Goal: Transaction & Acquisition: Purchase product/service

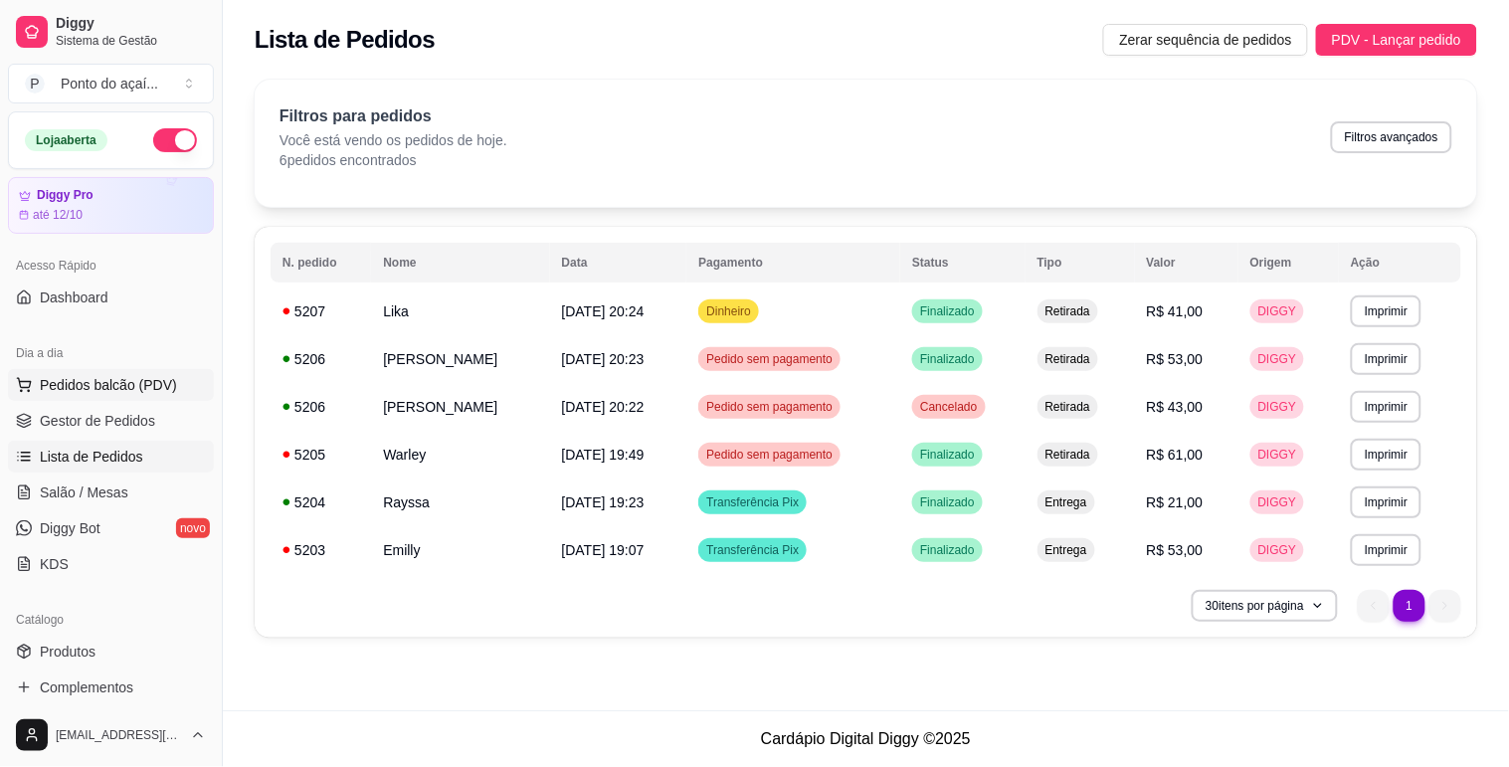
click at [112, 389] on span "Pedidos balcão (PDV)" at bounding box center [108, 385] width 137 height 20
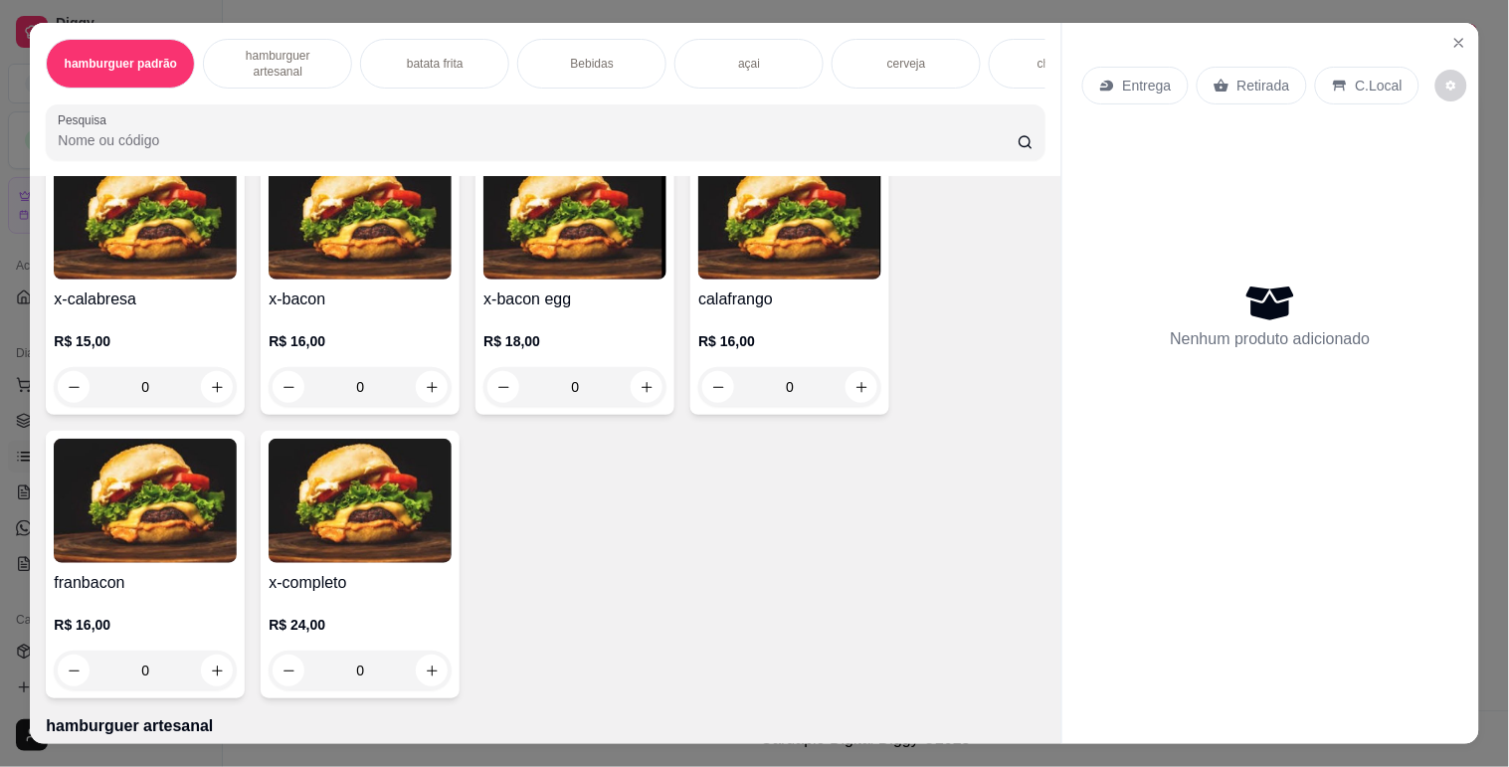
scroll to position [663, 0]
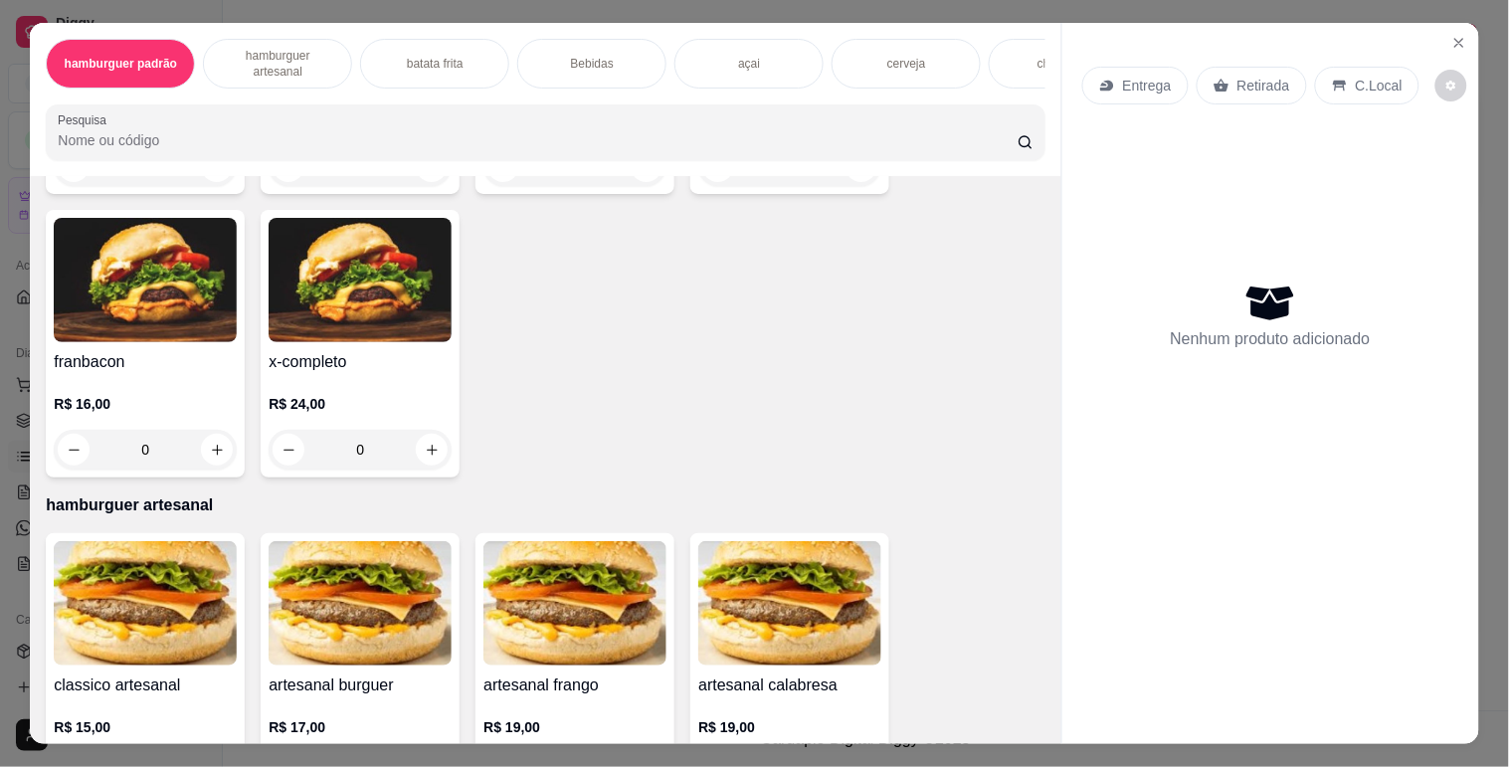
click at [420, 444] on div "0" at bounding box center [360, 450] width 183 height 40
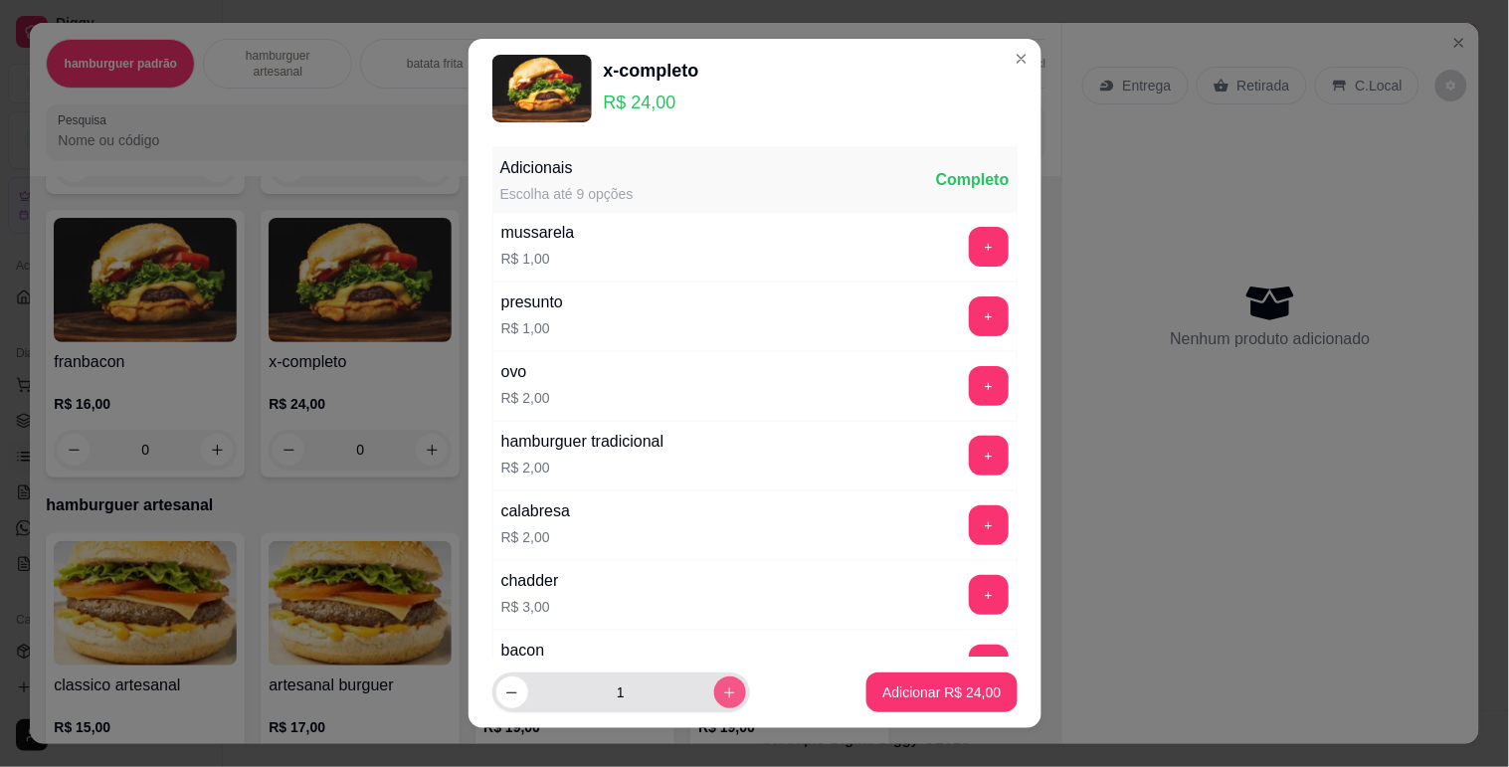
click at [714, 692] on button "increase-product-quantity" at bounding box center [730, 693] width 32 height 32
type input "2"
click at [867, 694] on button "Adicionar R$ 48,00" at bounding box center [942, 693] width 150 height 40
type input "2"
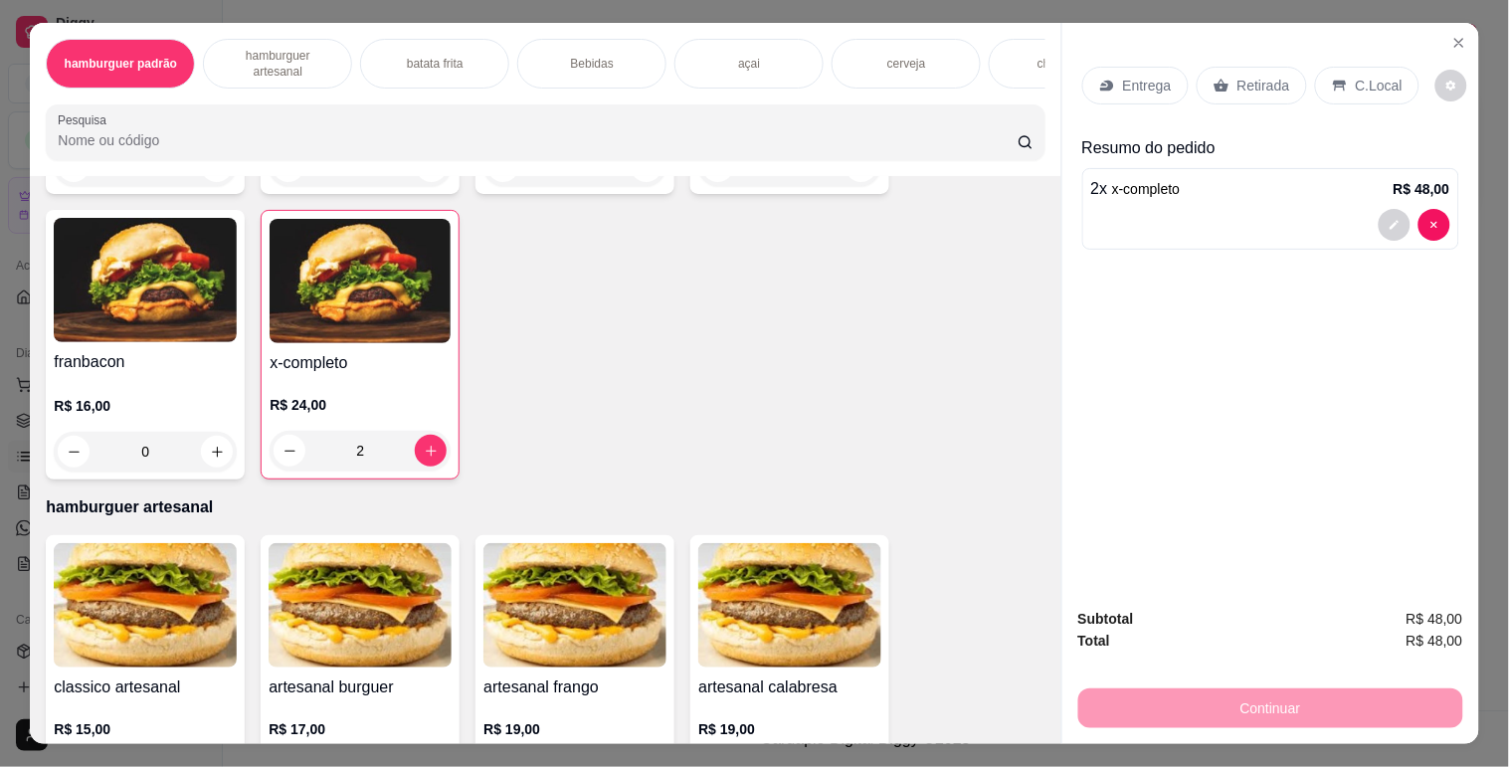
click at [1152, 80] on p "Entrega" at bounding box center [1147, 86] width 49 height 20
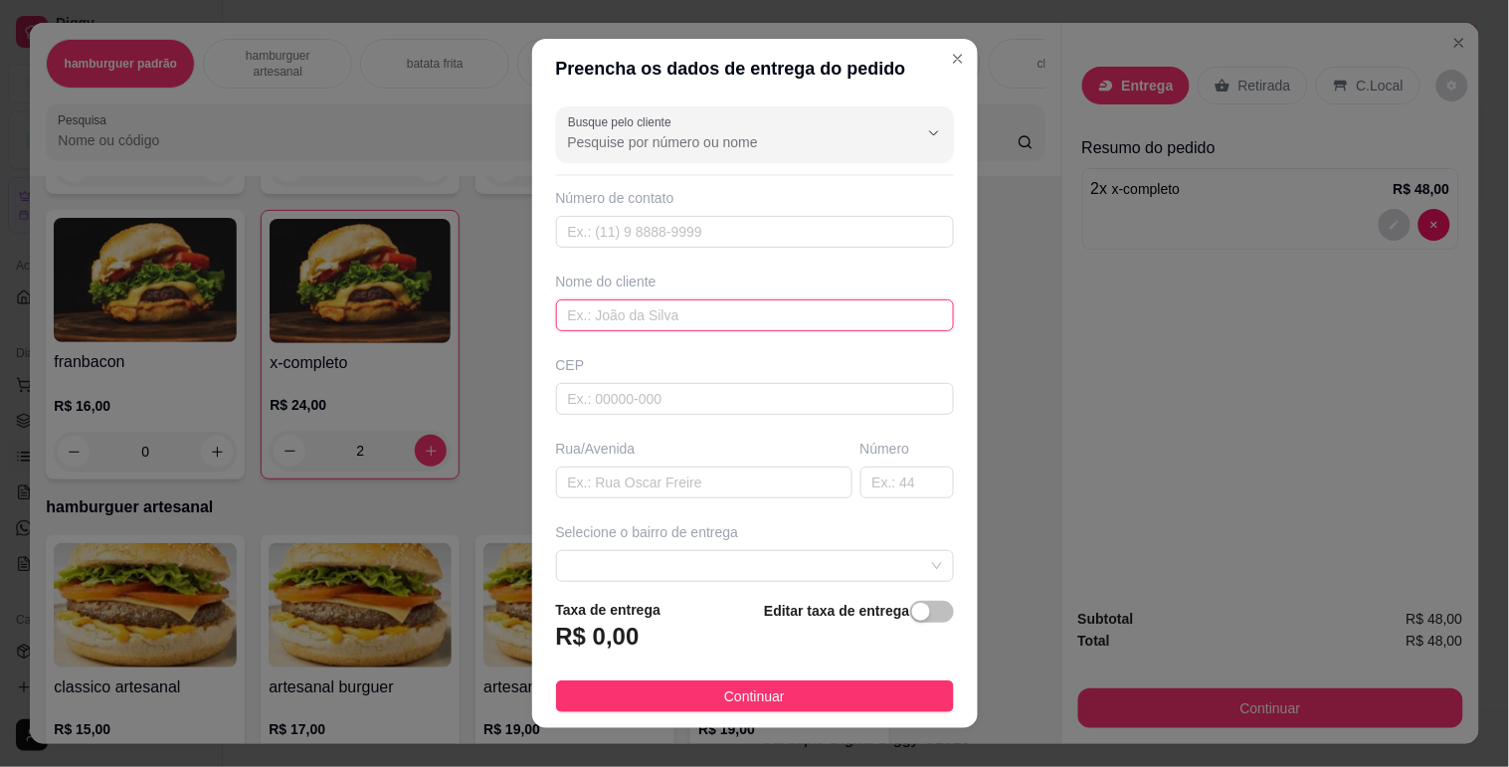
click at [696, 321] on input "text" at bounding box center [755, 315] width 398 height 32
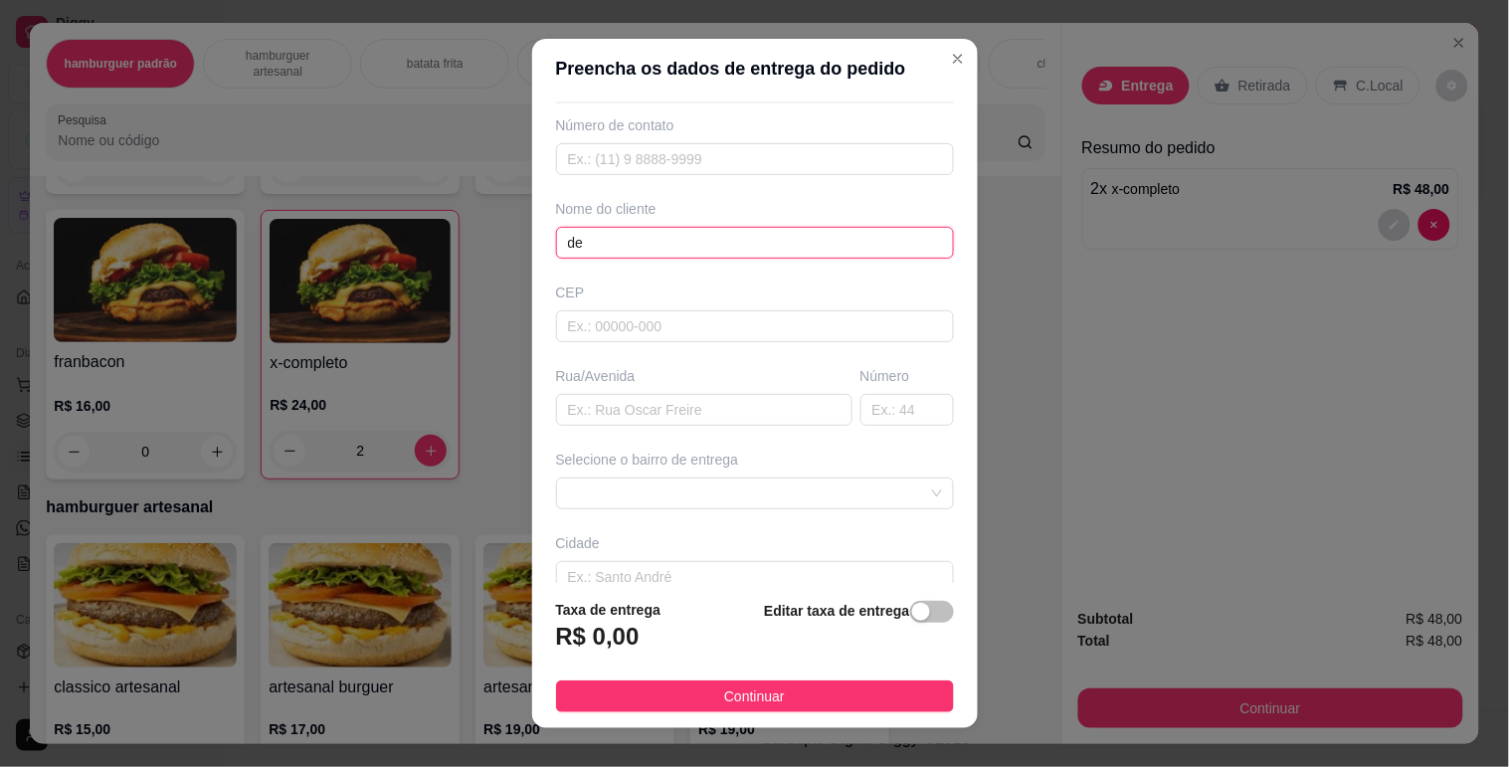
scroll to position [110, 0]
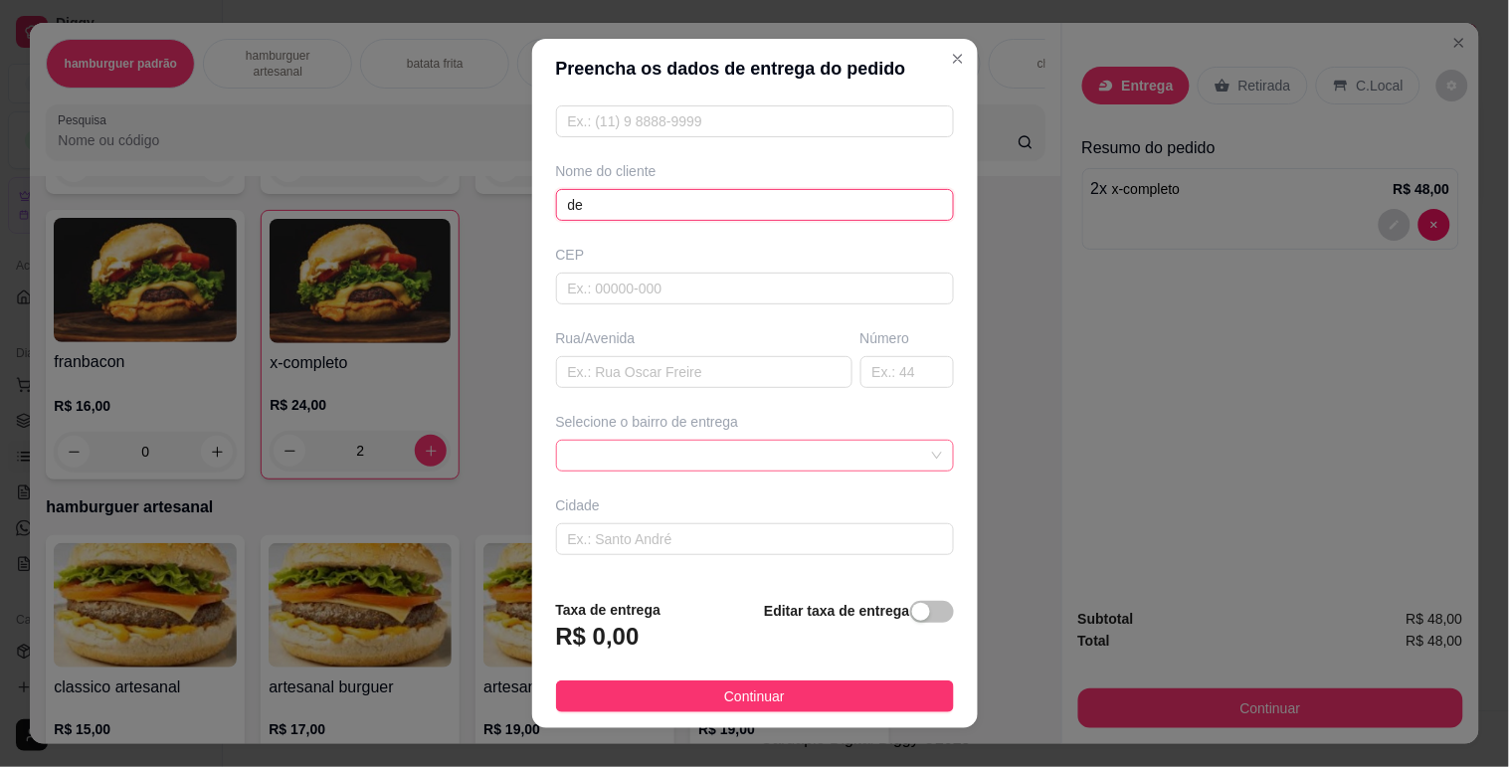
click at [899, 461] on span at bounding box center [755, 456] width 374 height 30
type input "de"
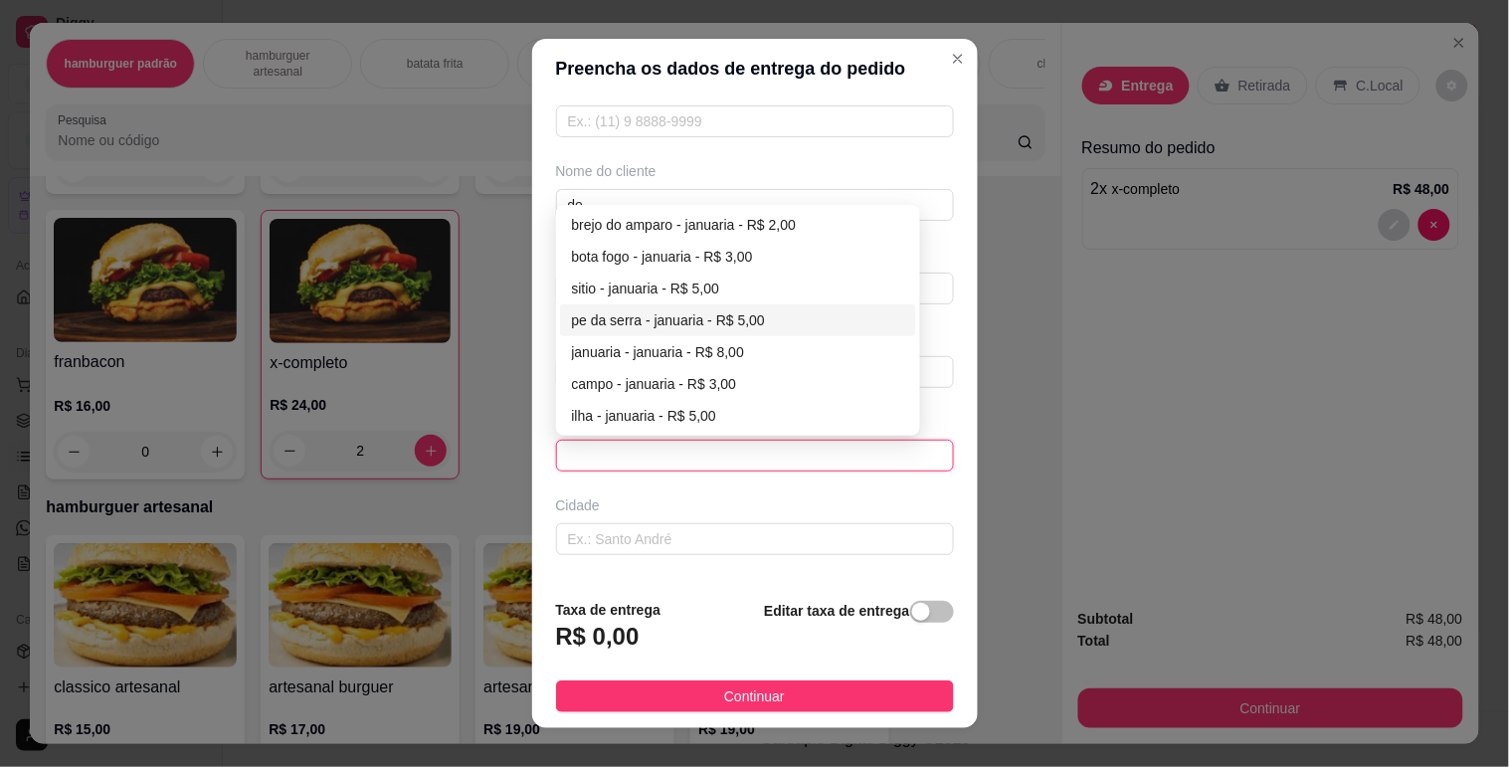
click at [707, 315] on div "pe da serra - januaria - R$ 5,00" at bounding box center [738, 320] width 333 height 22
type input "januaria"
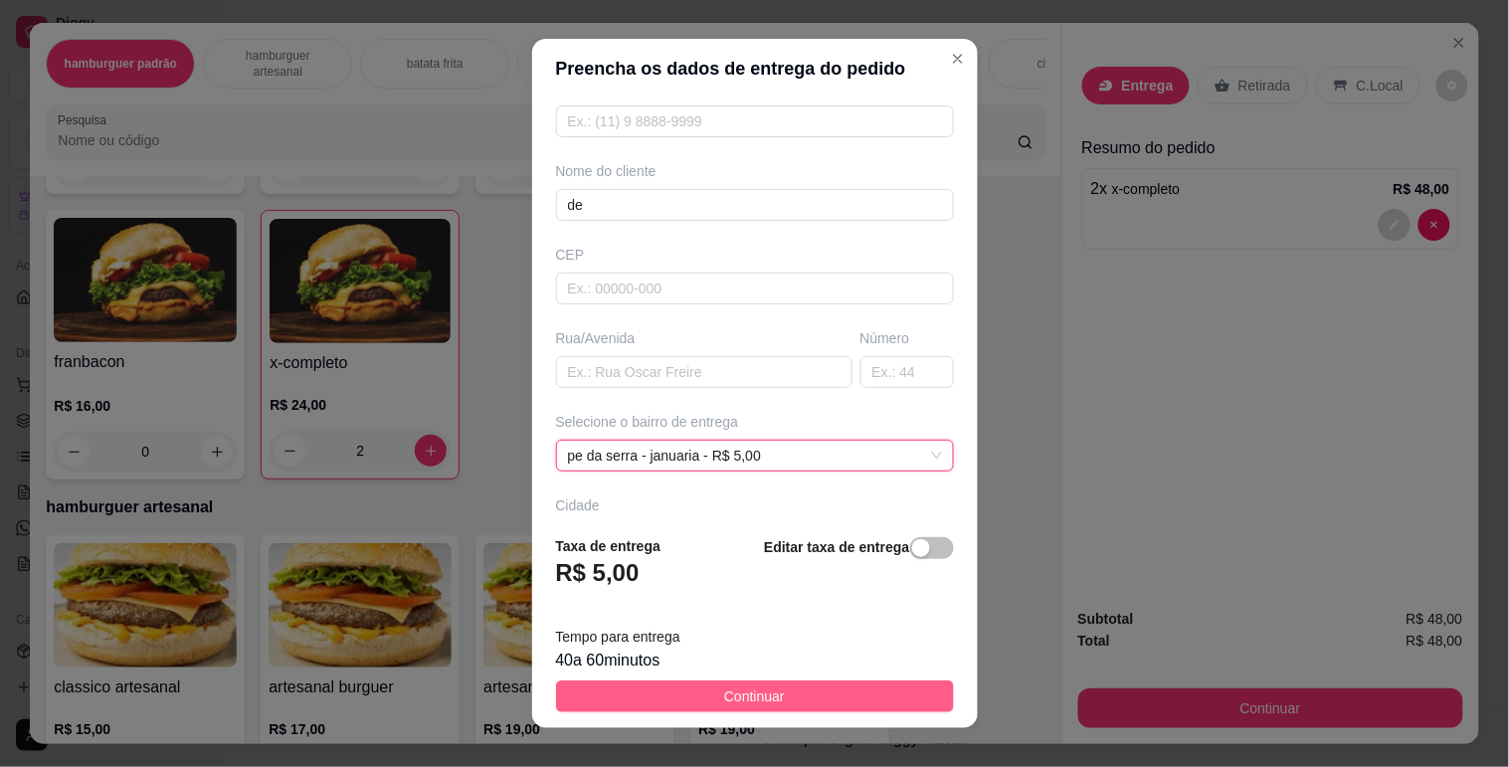
click at [806, 684] on button "Continuar" at bounding box center [755, 697] width 398 height 32
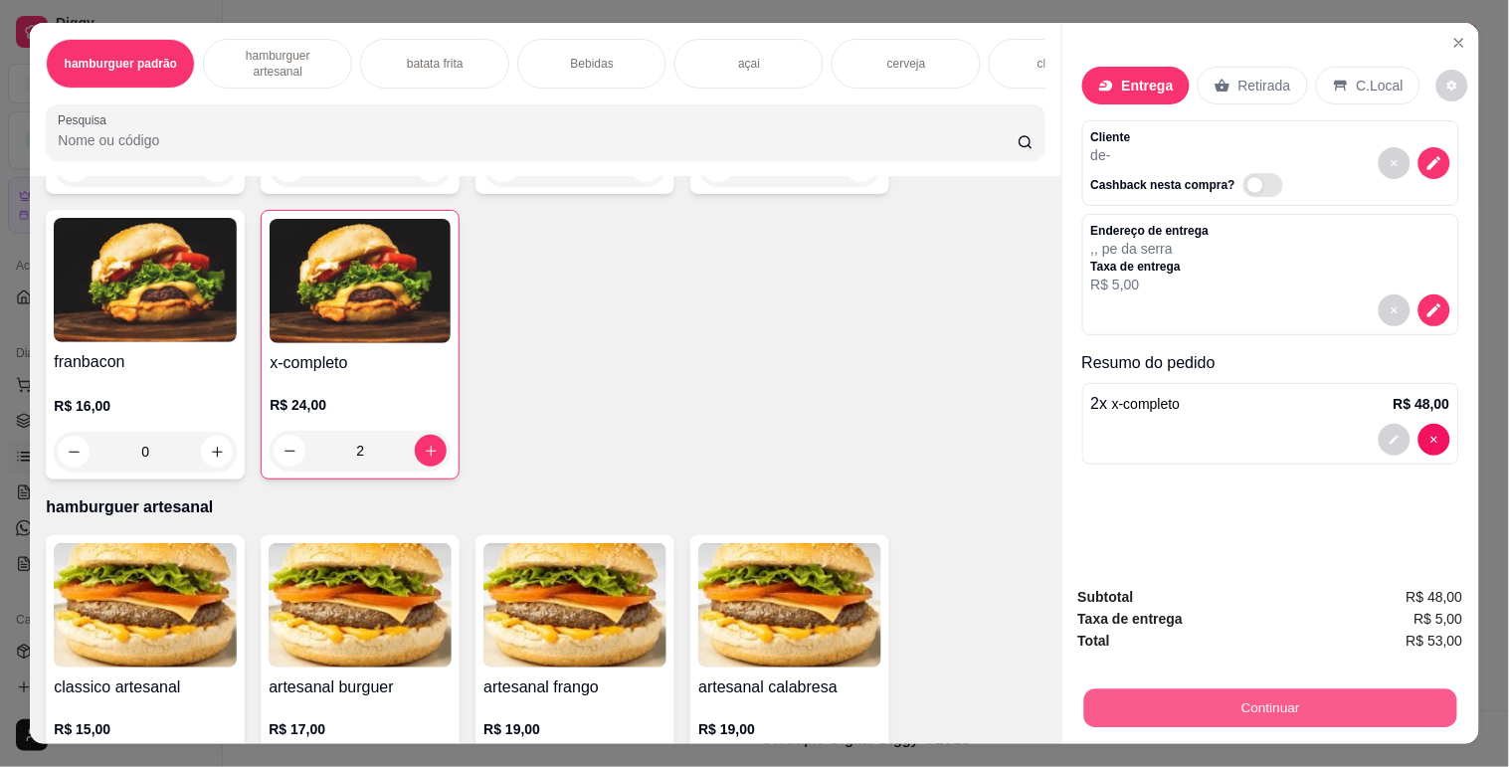
click at [1100, 698] on button "Continuar" at bounding box center [1270, 708] width 373 height 39
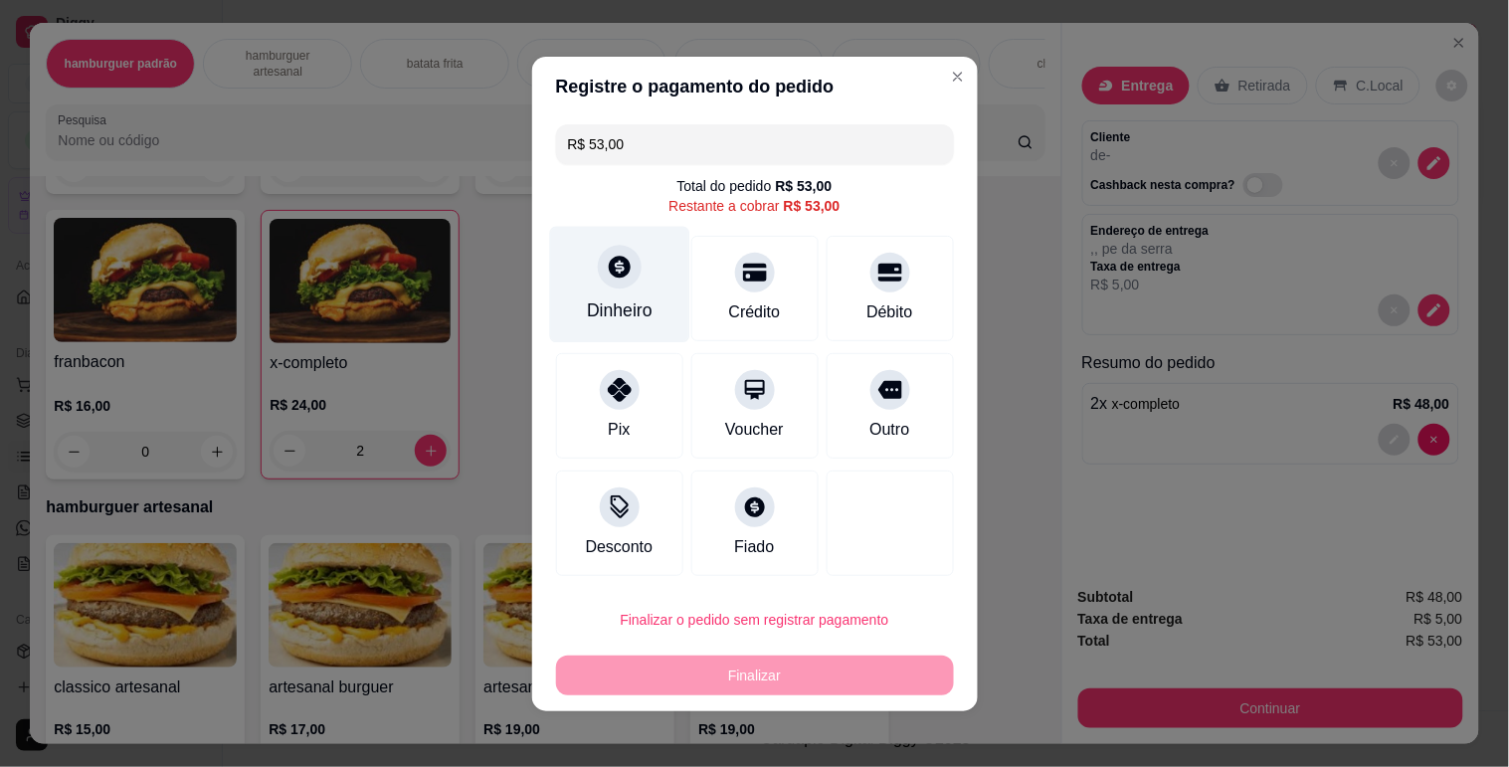
click at [598, 265] on div at bounding box center [620, 267] width 44 height 44
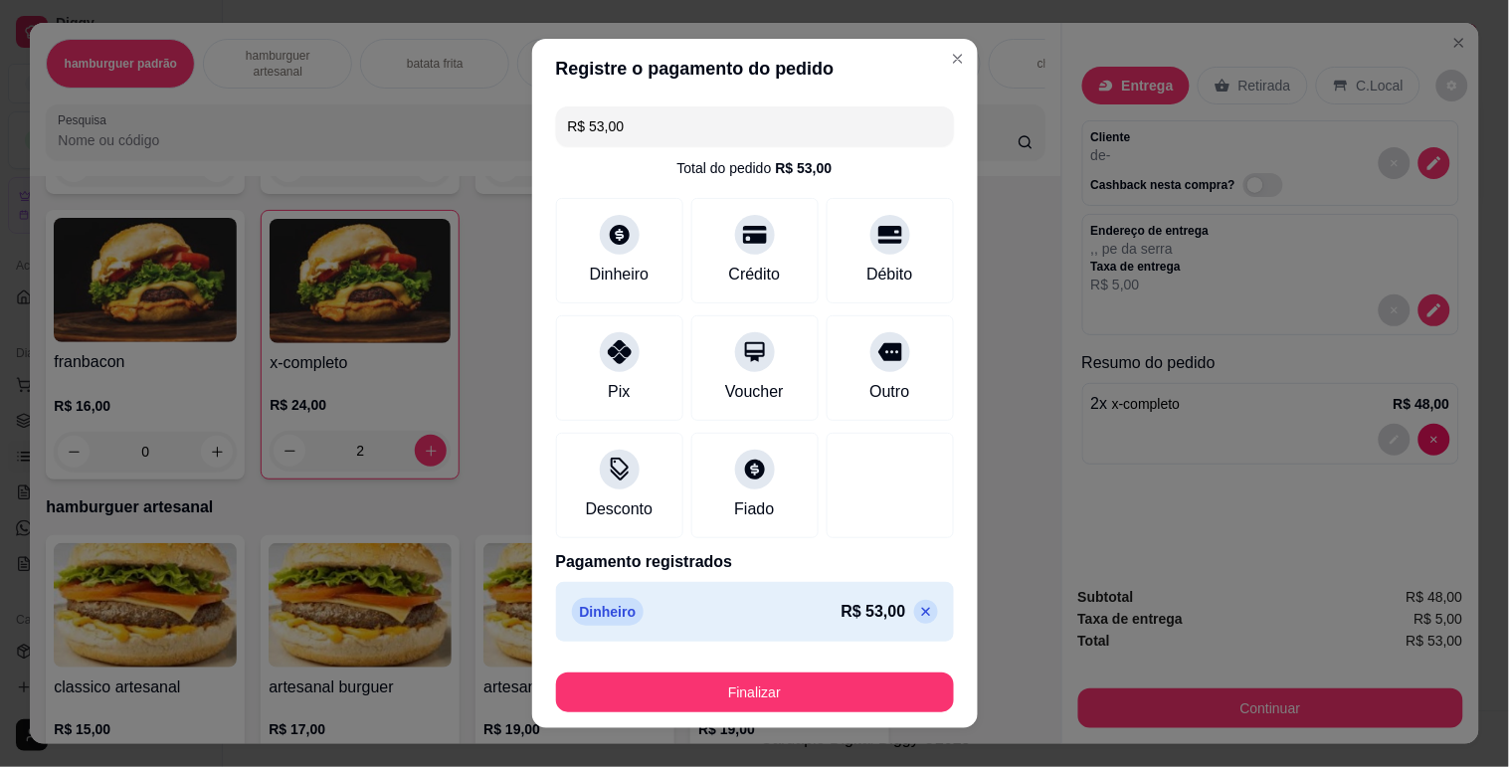
type input "R$ 0,00"
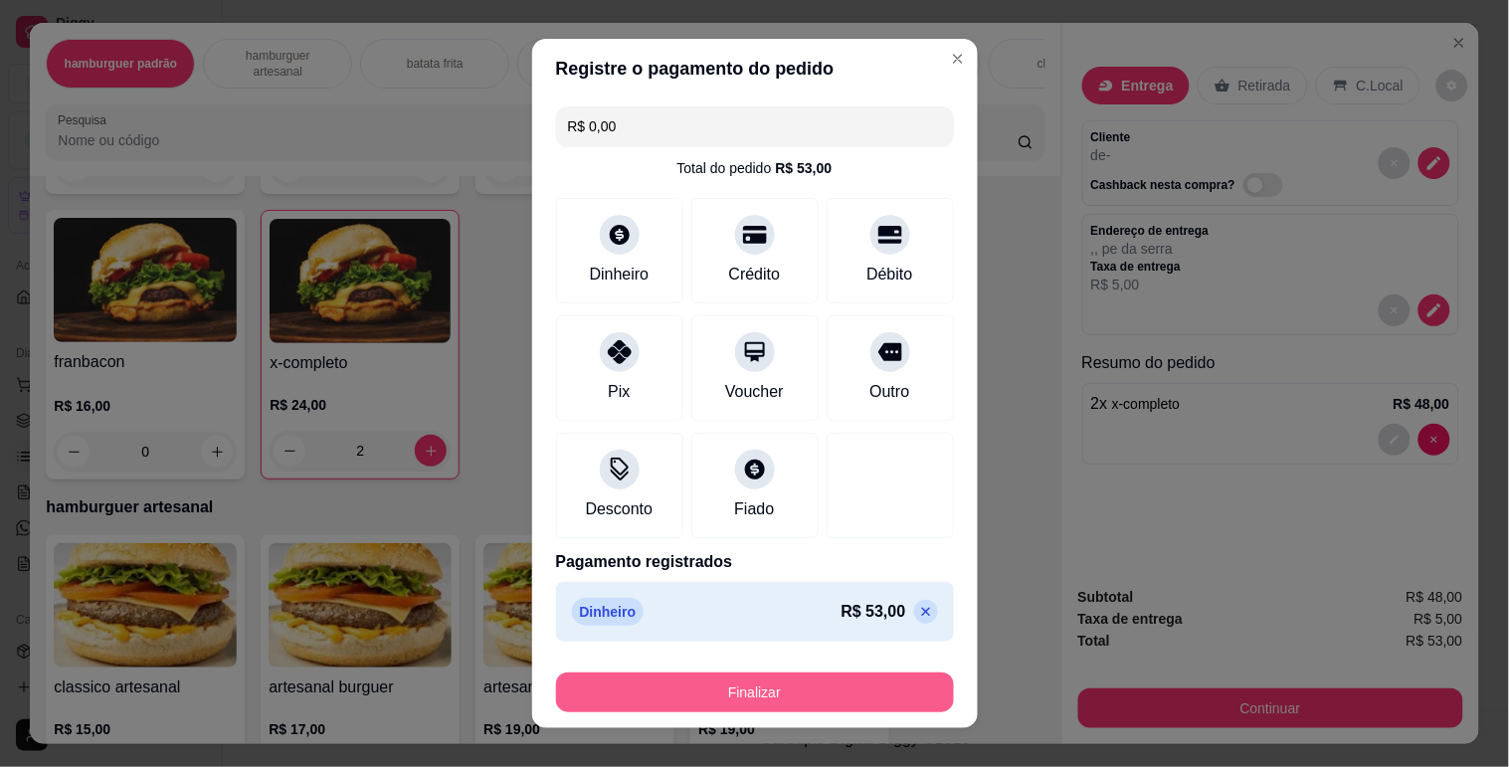
click at [861, 684] on button "Finalizar" at bounding box center [755, 693] width 398 height 40
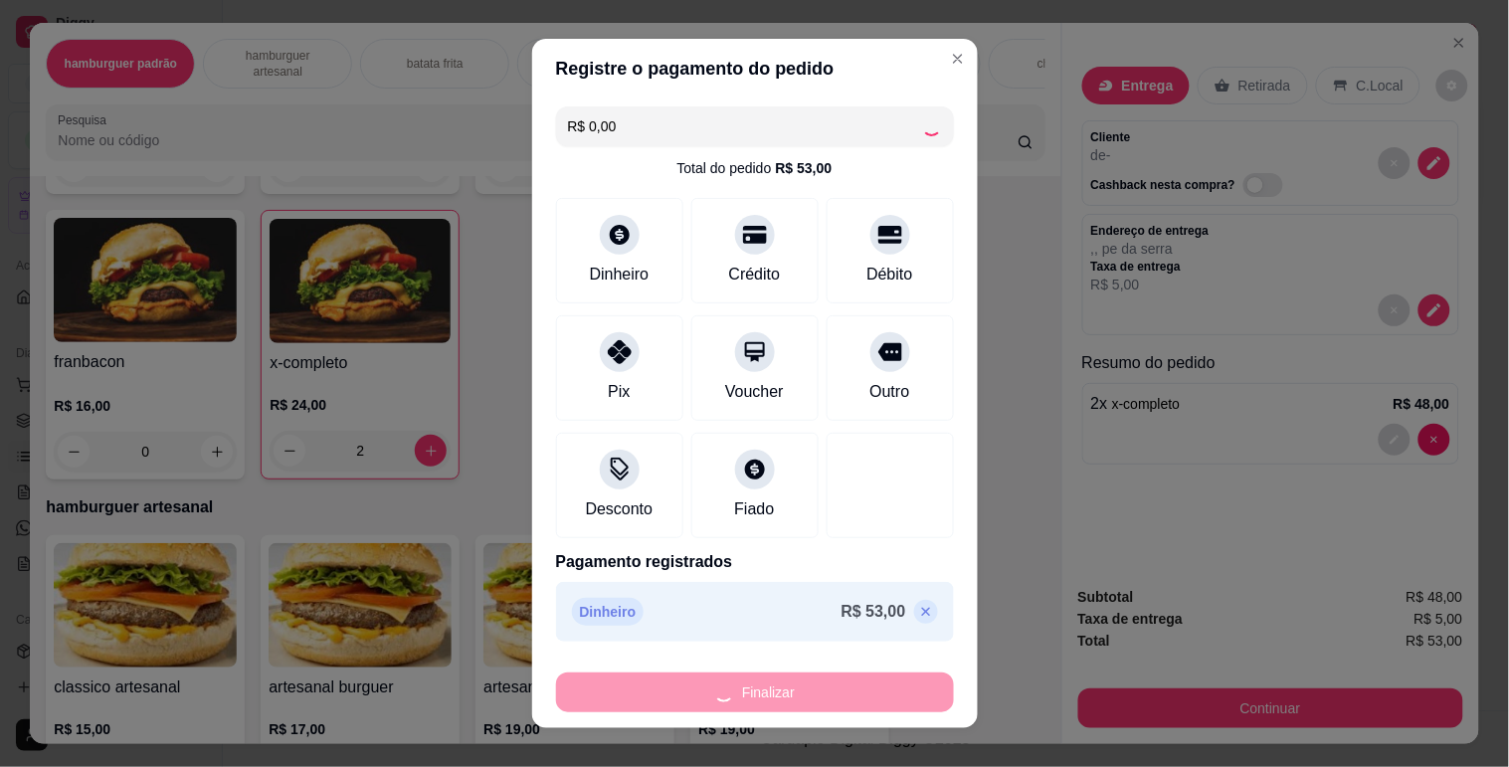
type input "0"
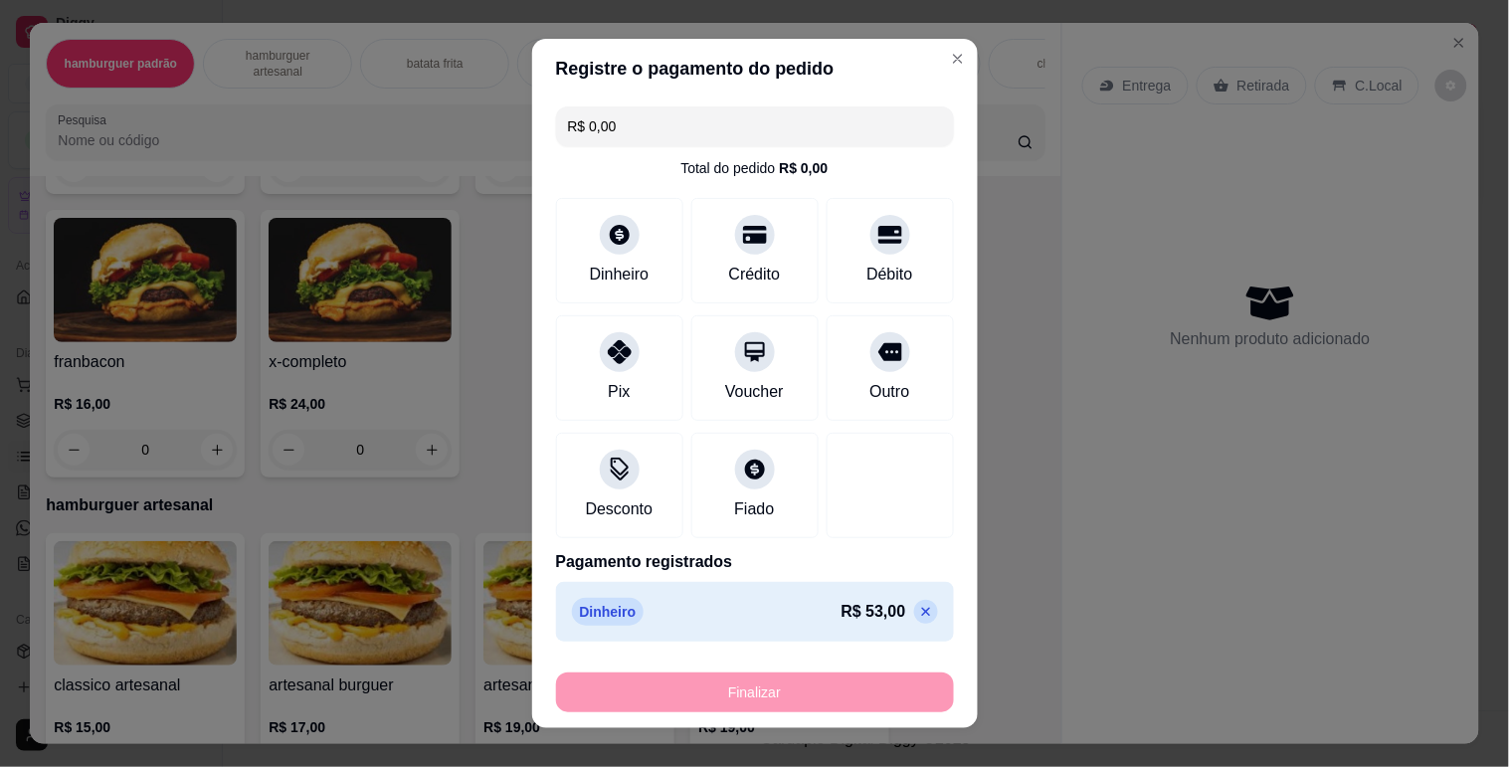
type input "-R$ 53,00"
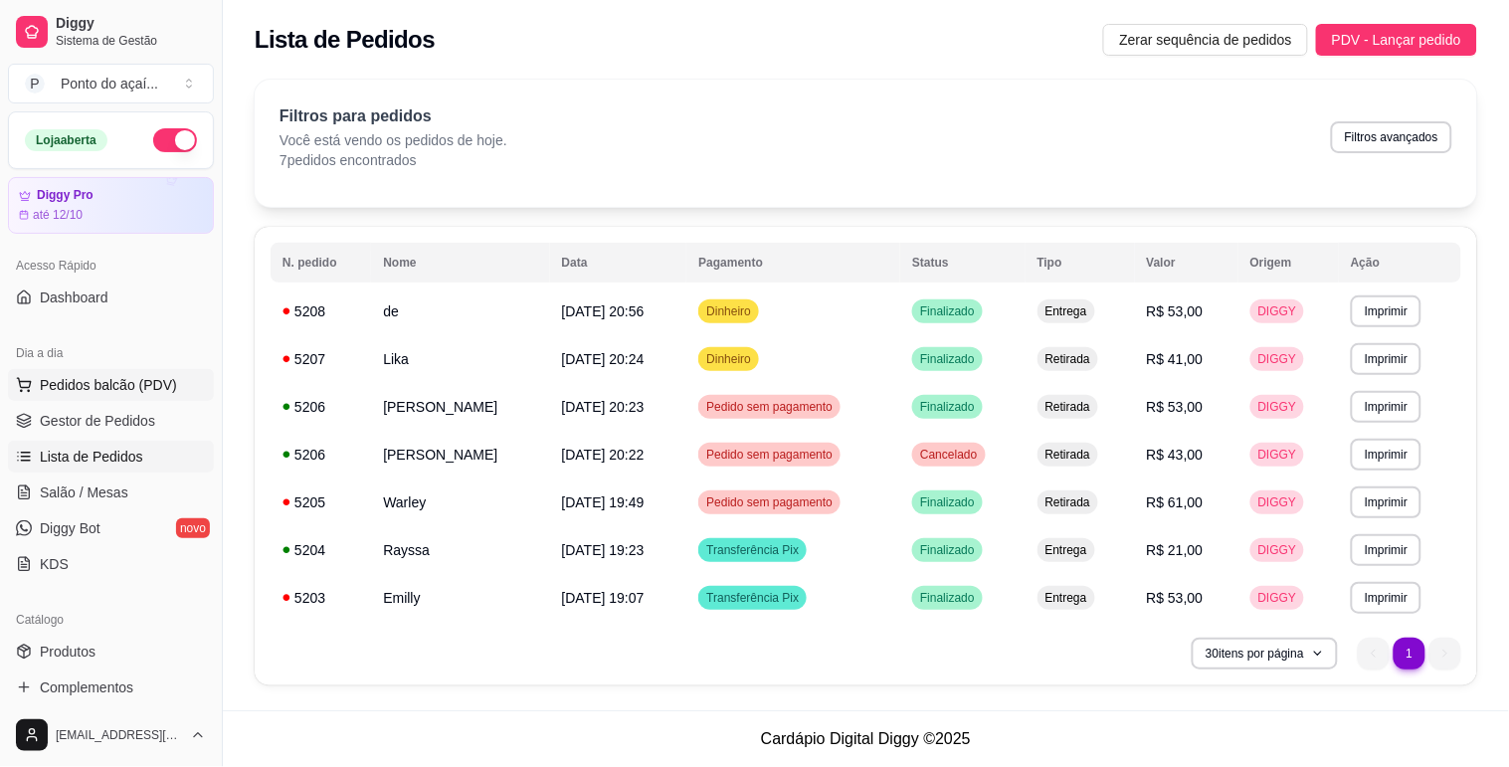
click at [87, 383] on span "Pedidos balcão (PDV)" at bounding box center [108, 385] width 137 height 20
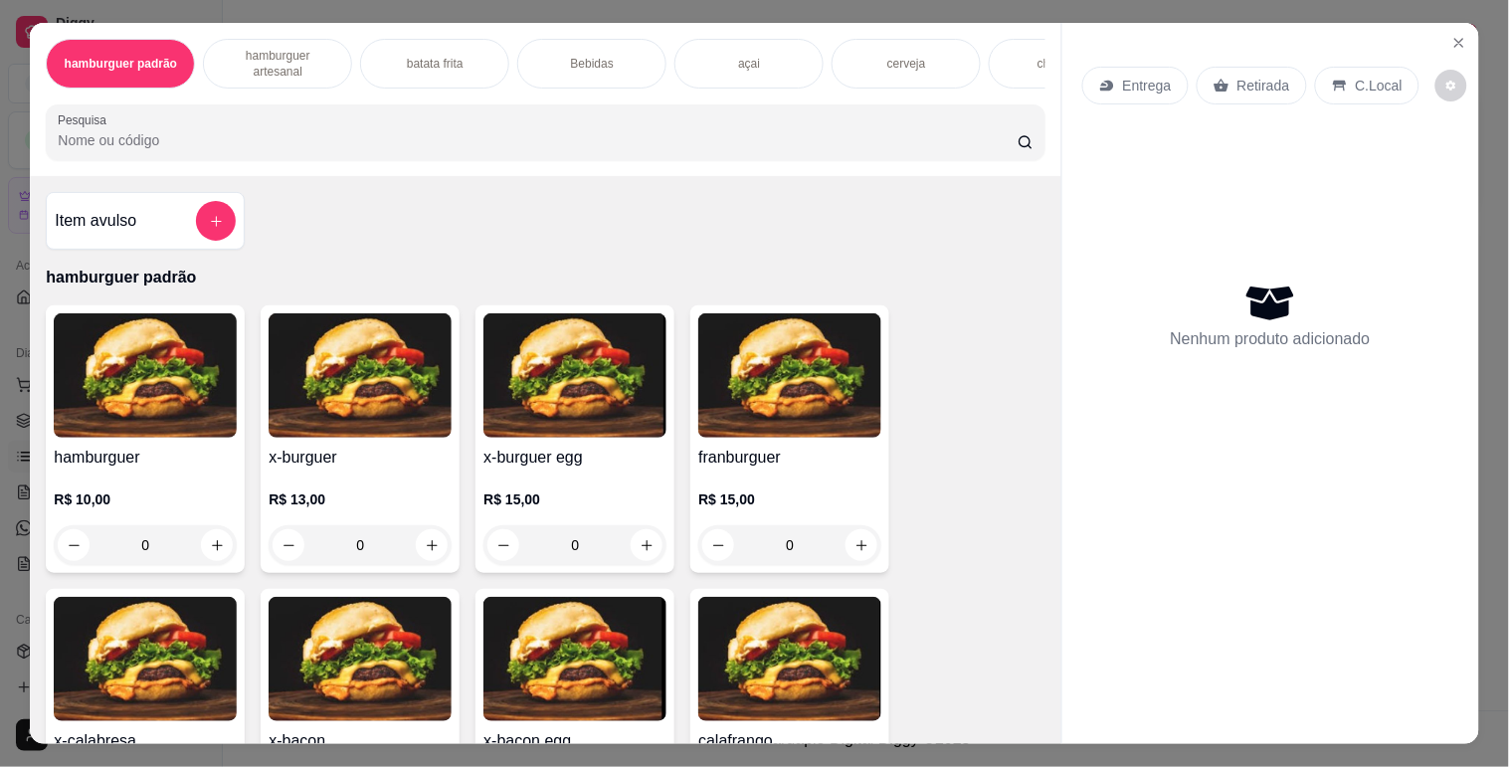
click at [418, 550] on div "0" at bounding box center [360, 545] width 183 height 40
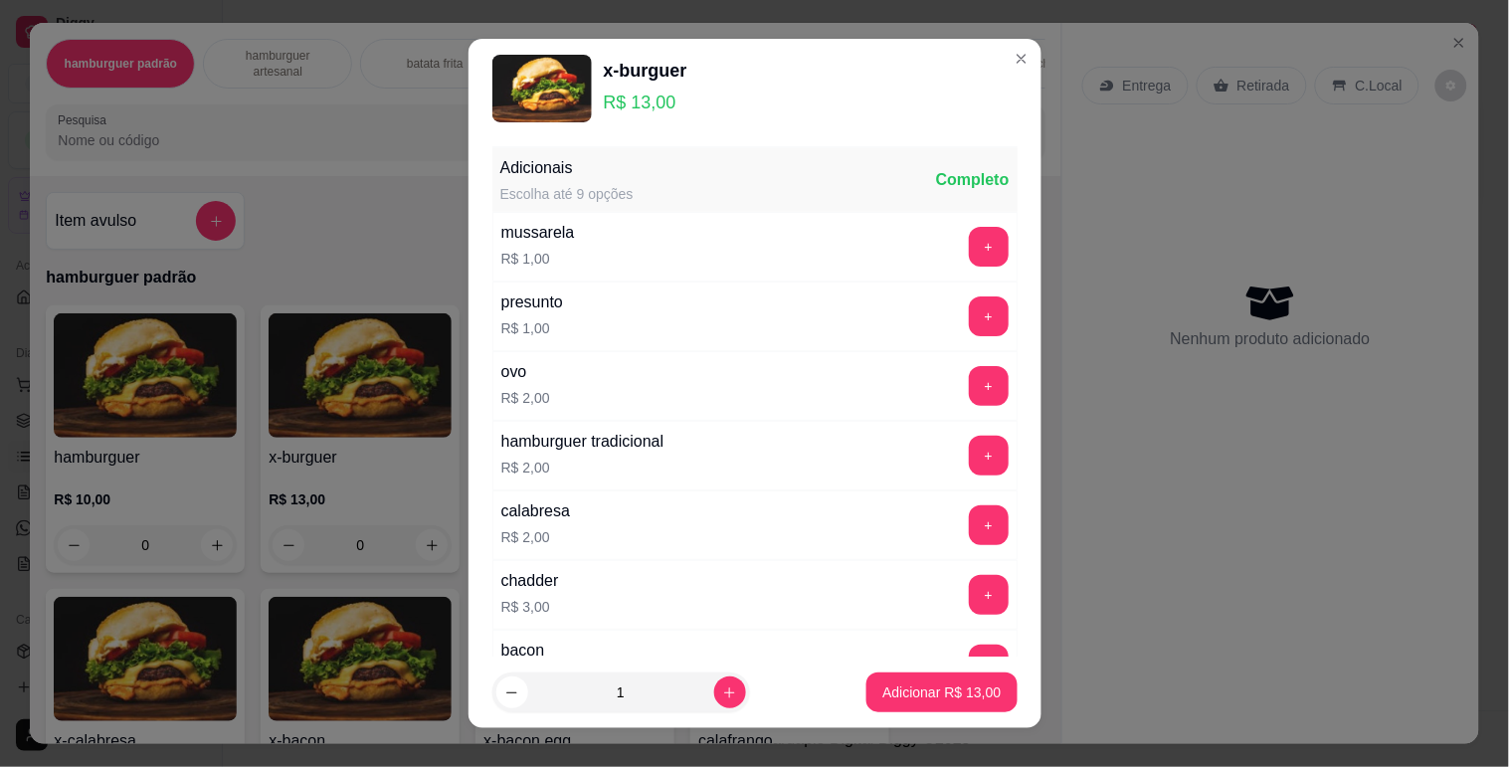
drag, startPoint x: 568, startPoint y: 554, endPoint x: 583, endPoint y: 539, distance: 21.1
click at [580, 545] on div "Adicionais Escolha até 9 opções Completo mussarela R$ 1,00 + presunto R$ 1,00 +…" at bounding box center [755, 493] width 525 height 691
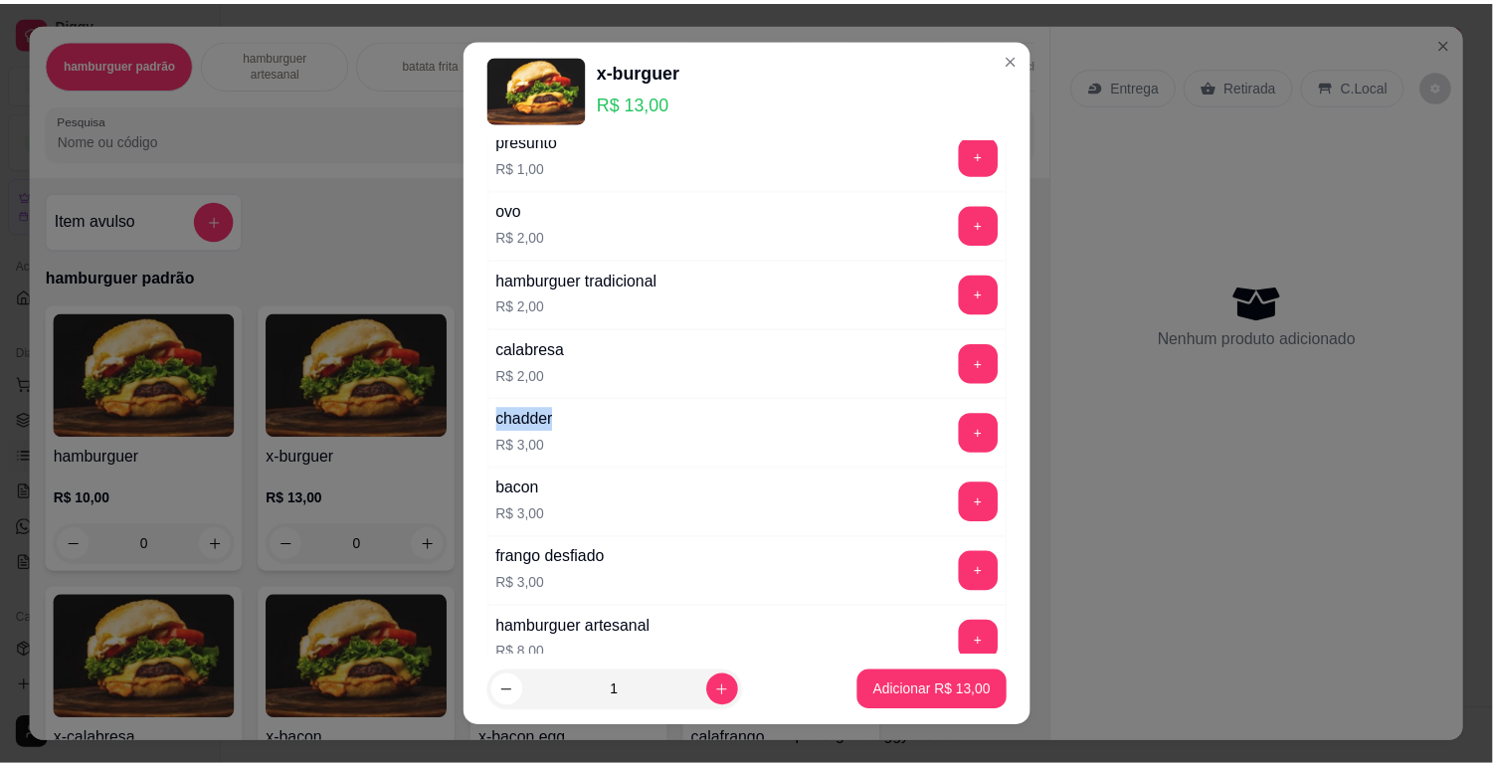
scroll to position [332, 0]
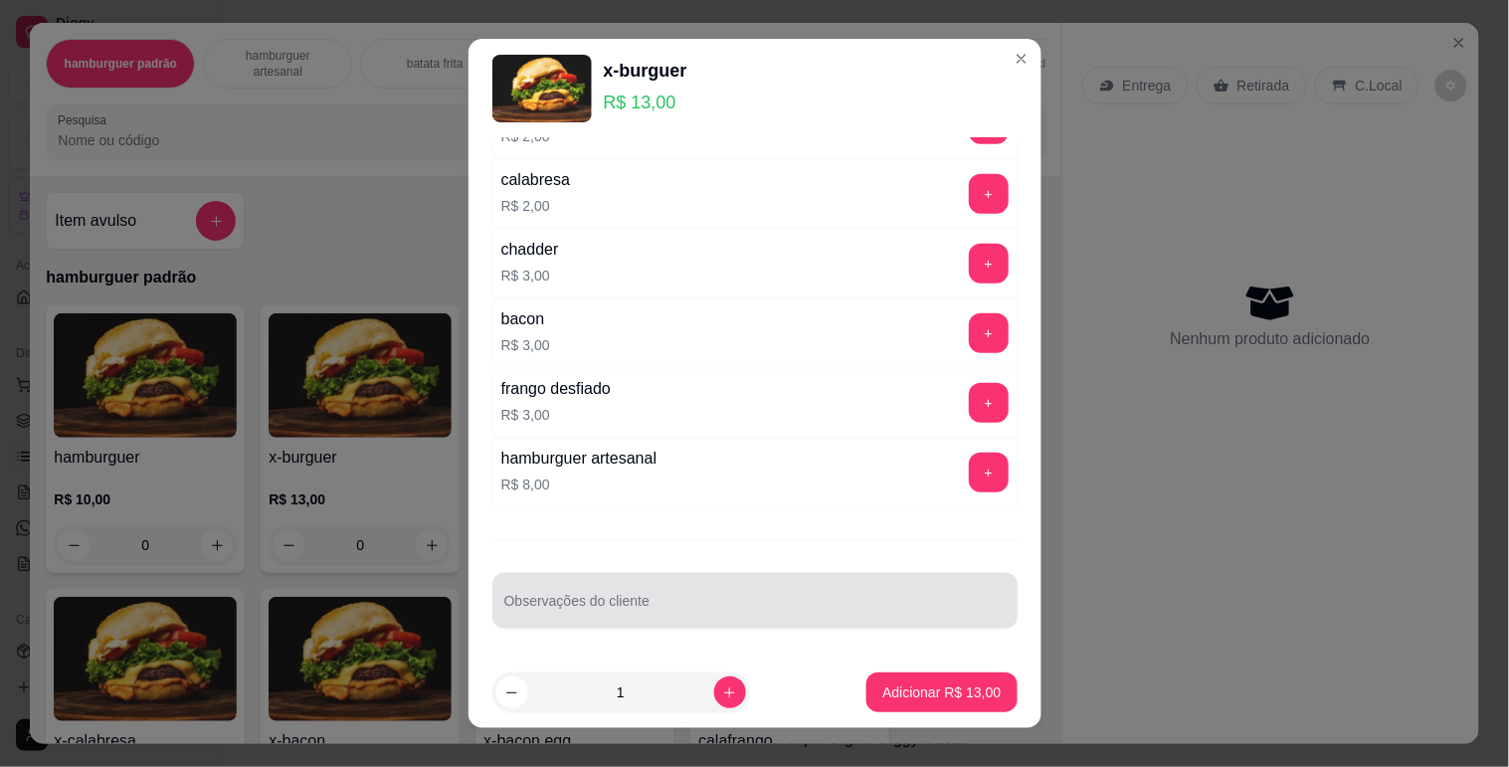
click at [582, 609] on input "Observações do cliente" at bounding box center [754, 609] width 501 height 20
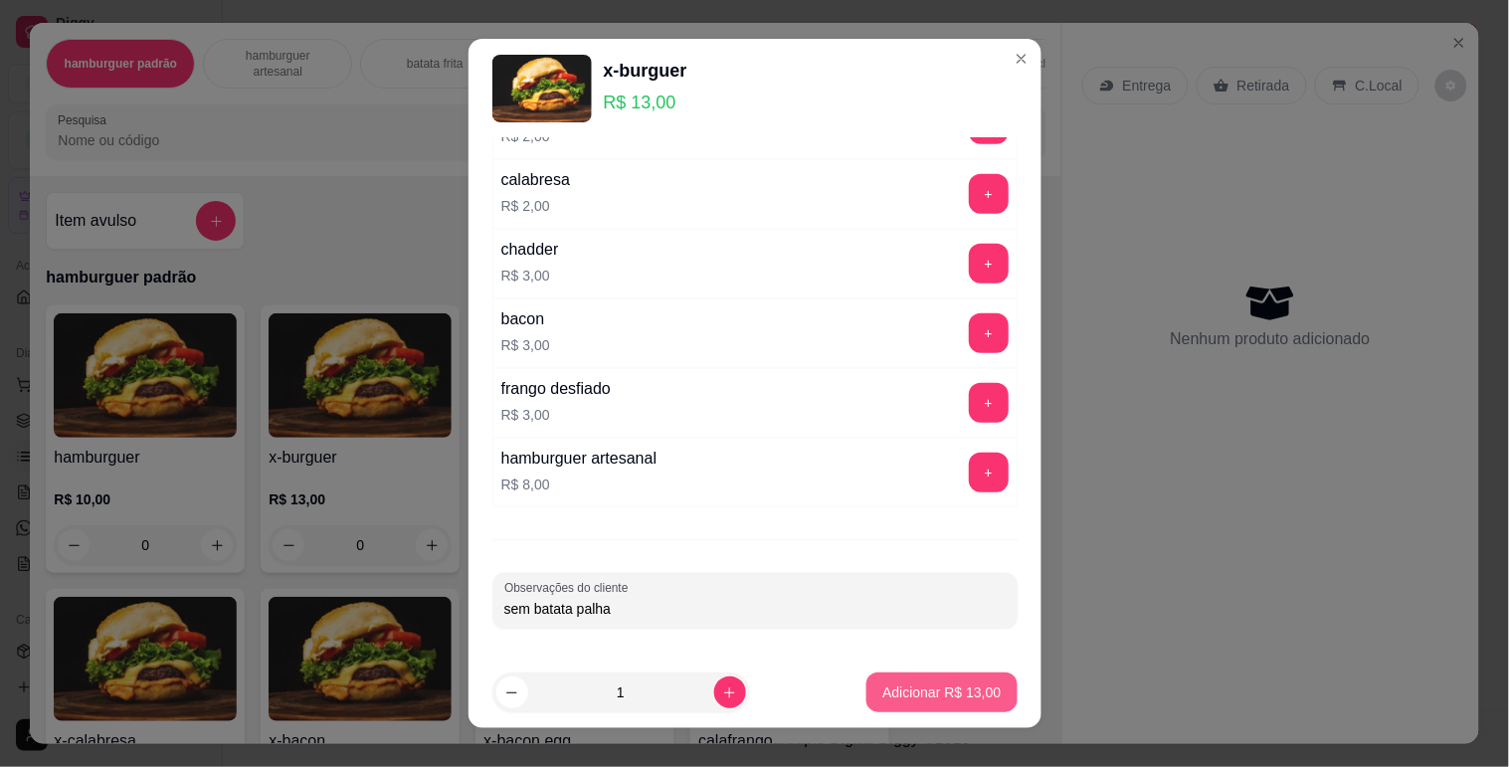
type input "sem batata palha"
click at [870, 679] on button "Adicionar R$ 13,00" at bounding box center [943, 693] width 146 height 39
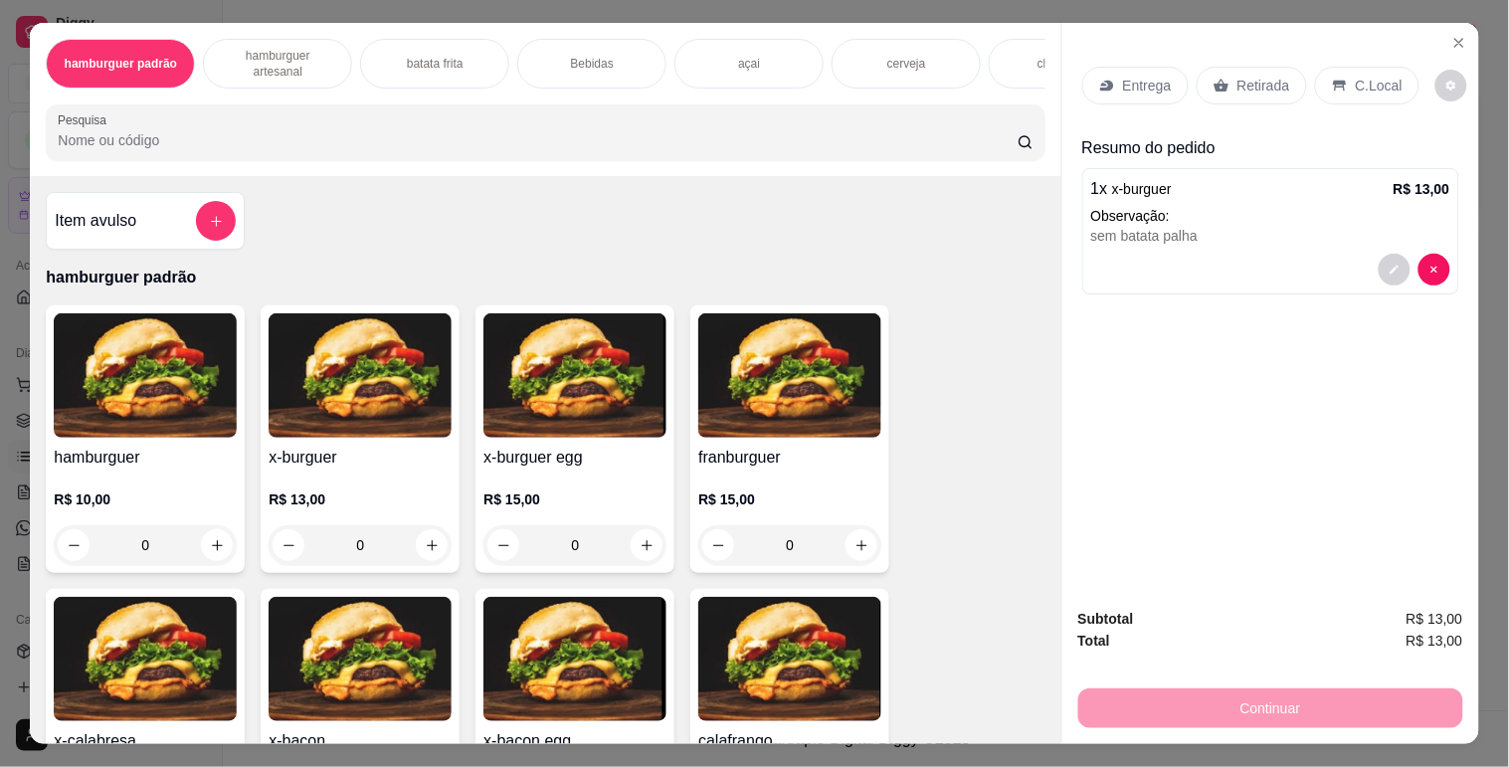
click at [1356, 87] on p "C.Local" at bounding box center [1379, 86] width 47 height 20
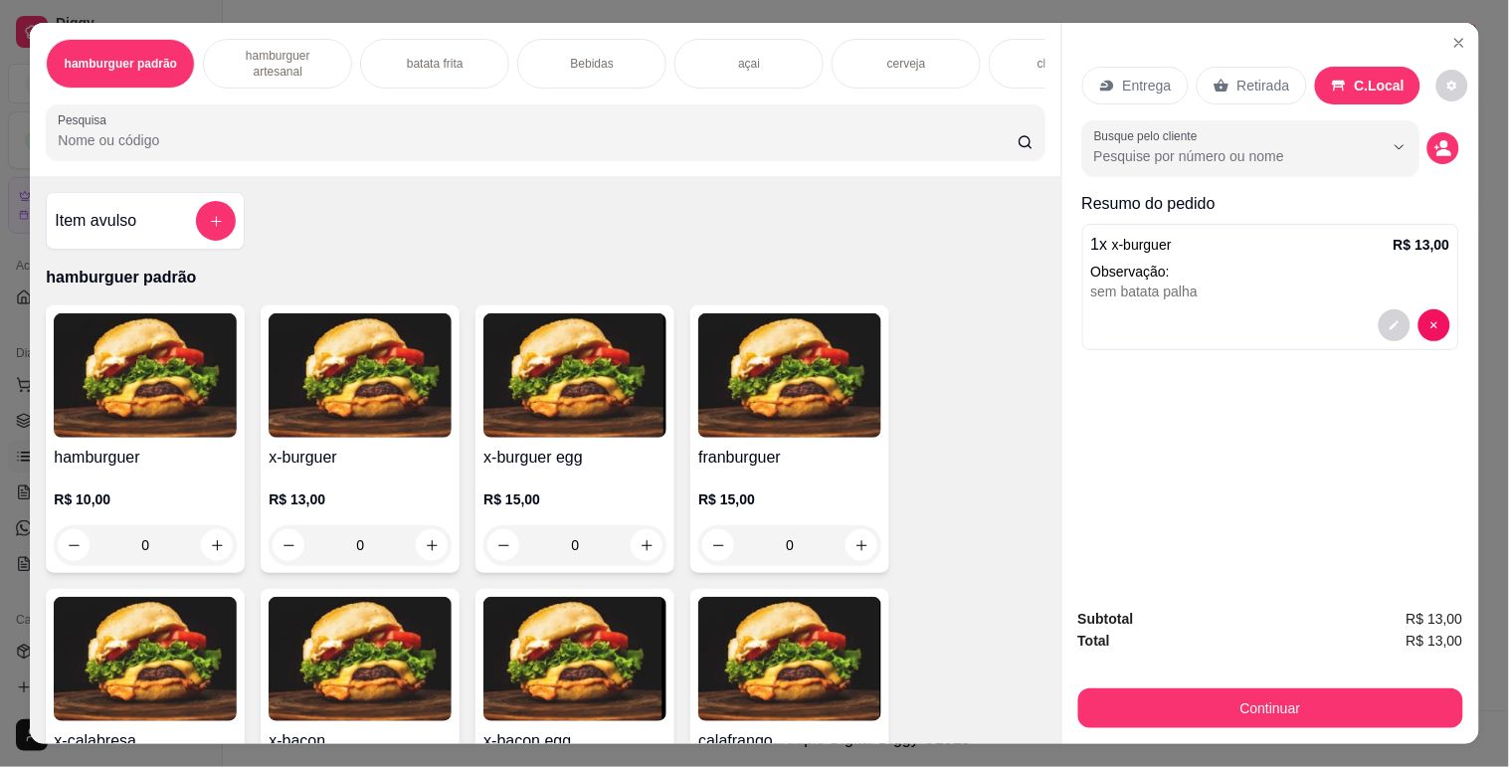
click at [1450, 131] on div "Entrega Retirada C.Local Busque pelo cliente Resumo do pedido 1 x x-burguer R$ …" at bounding box center [1271, 307] width 417 height 569
click at [1445, 133] on button "decrease-product-quantity" at bounding box center [1443, 148] width 31 height 31
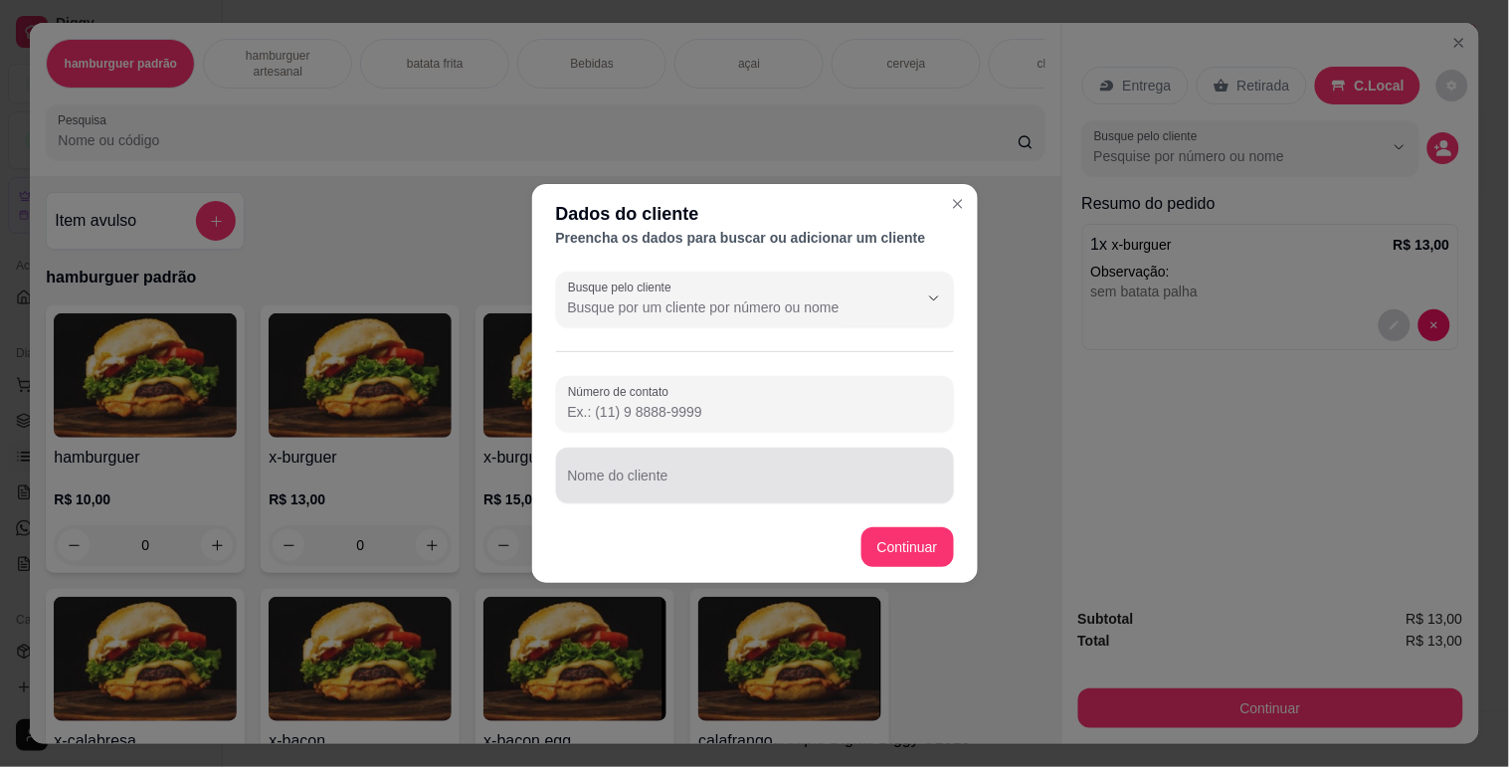
click at [608, 456] on div at bounding box center [755, 476] width 374 height 40
type input "joao"
click at [901, 567] on footer "Continuar" at bounding box center [755, 547] width 446 height 72
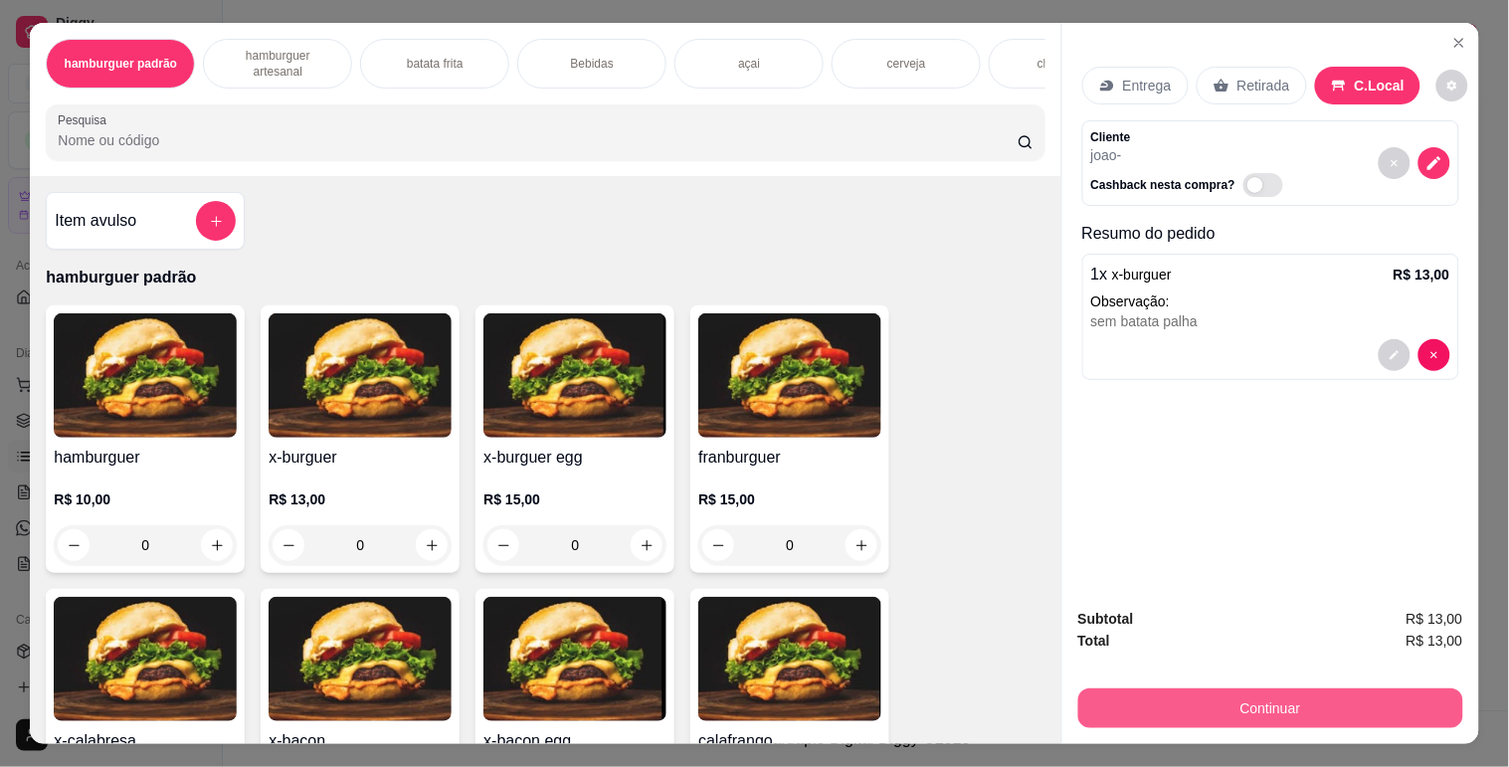
click at [1096, 696] on button "Continuar" at bounding box center [1271, 709] width 385 height 40
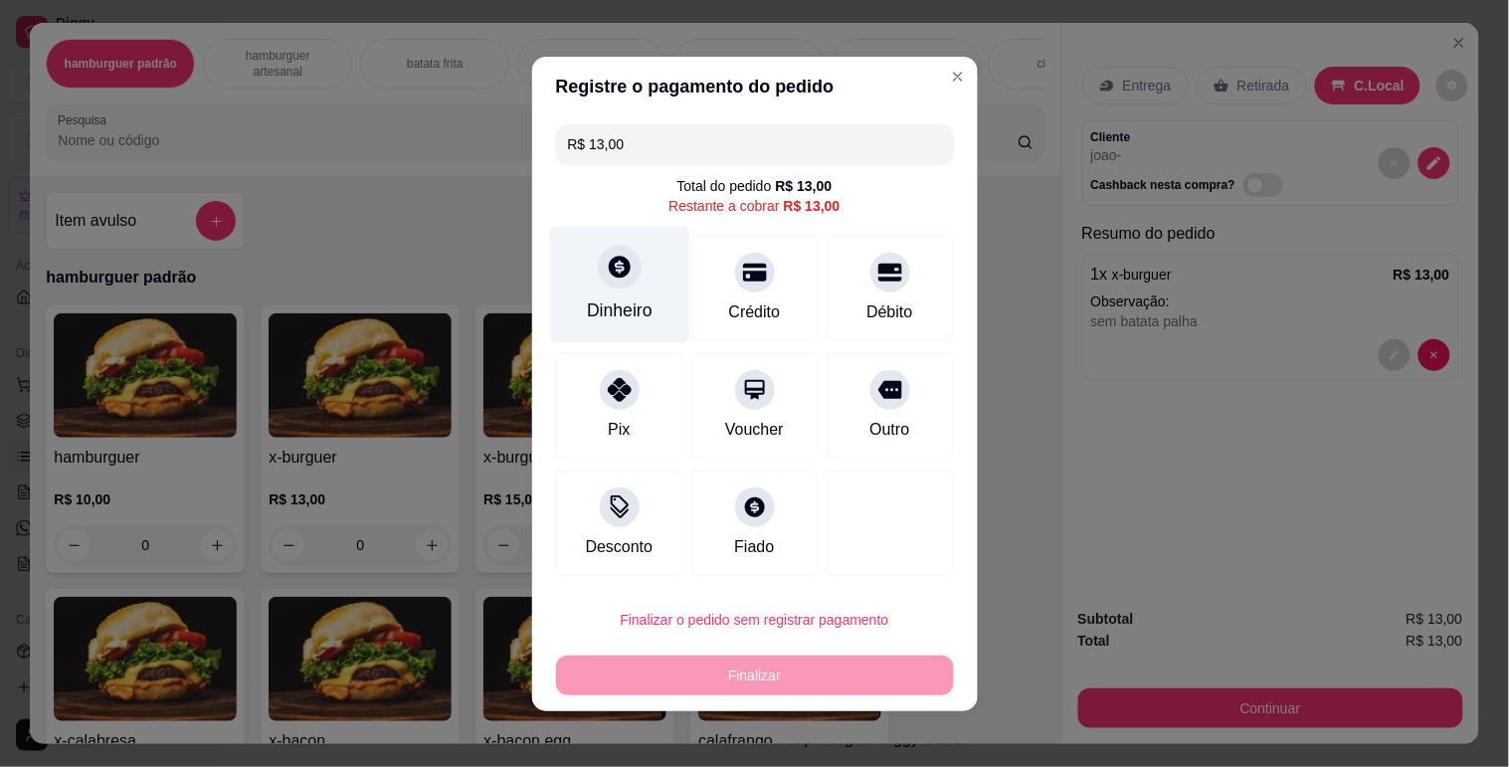
click at [665, 282] on div "Dinheiro" at bounding box center [619, 284] width 140 height 116
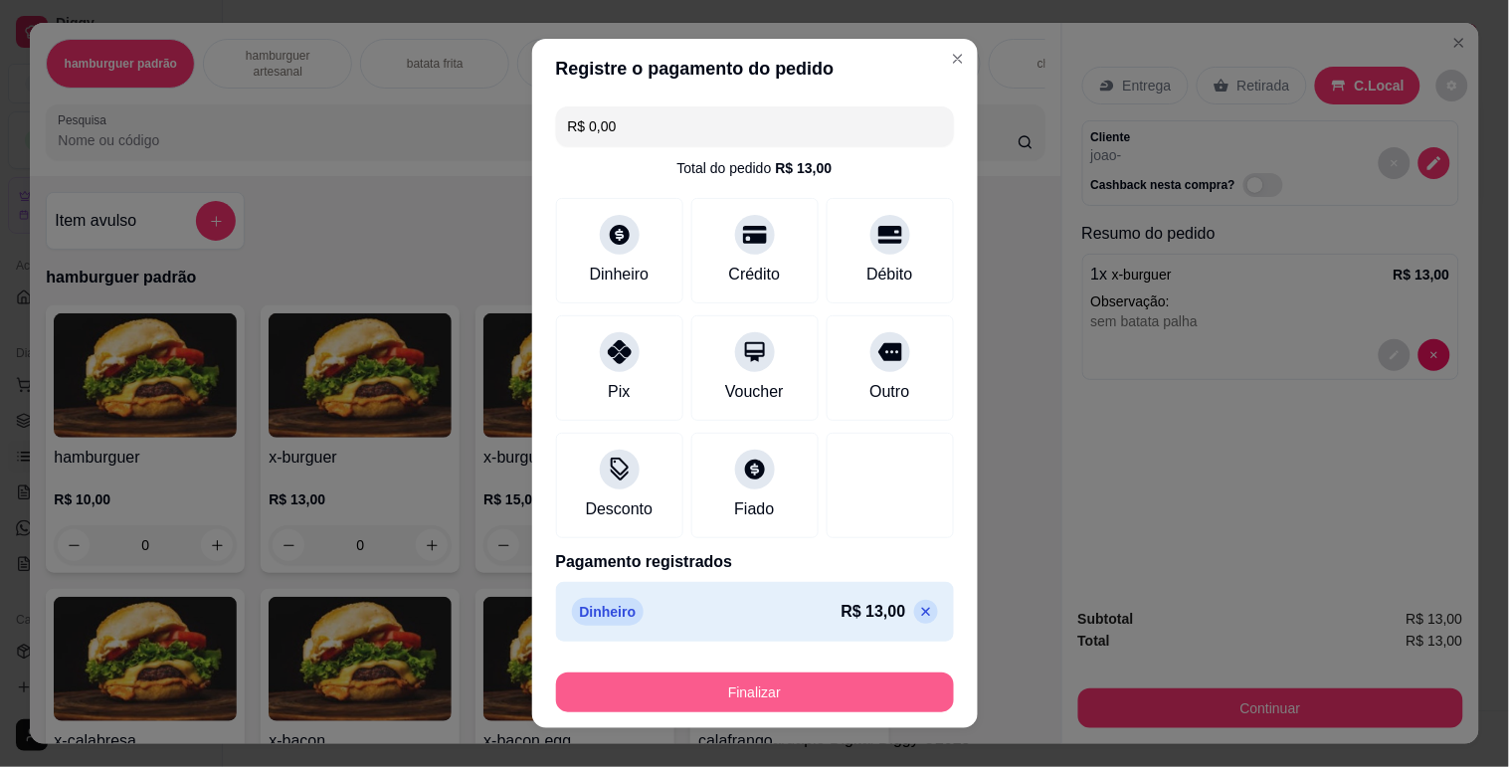
click at [812, 689] on button "Finalizar" at bounding box center [755, 693] width 398 height 40
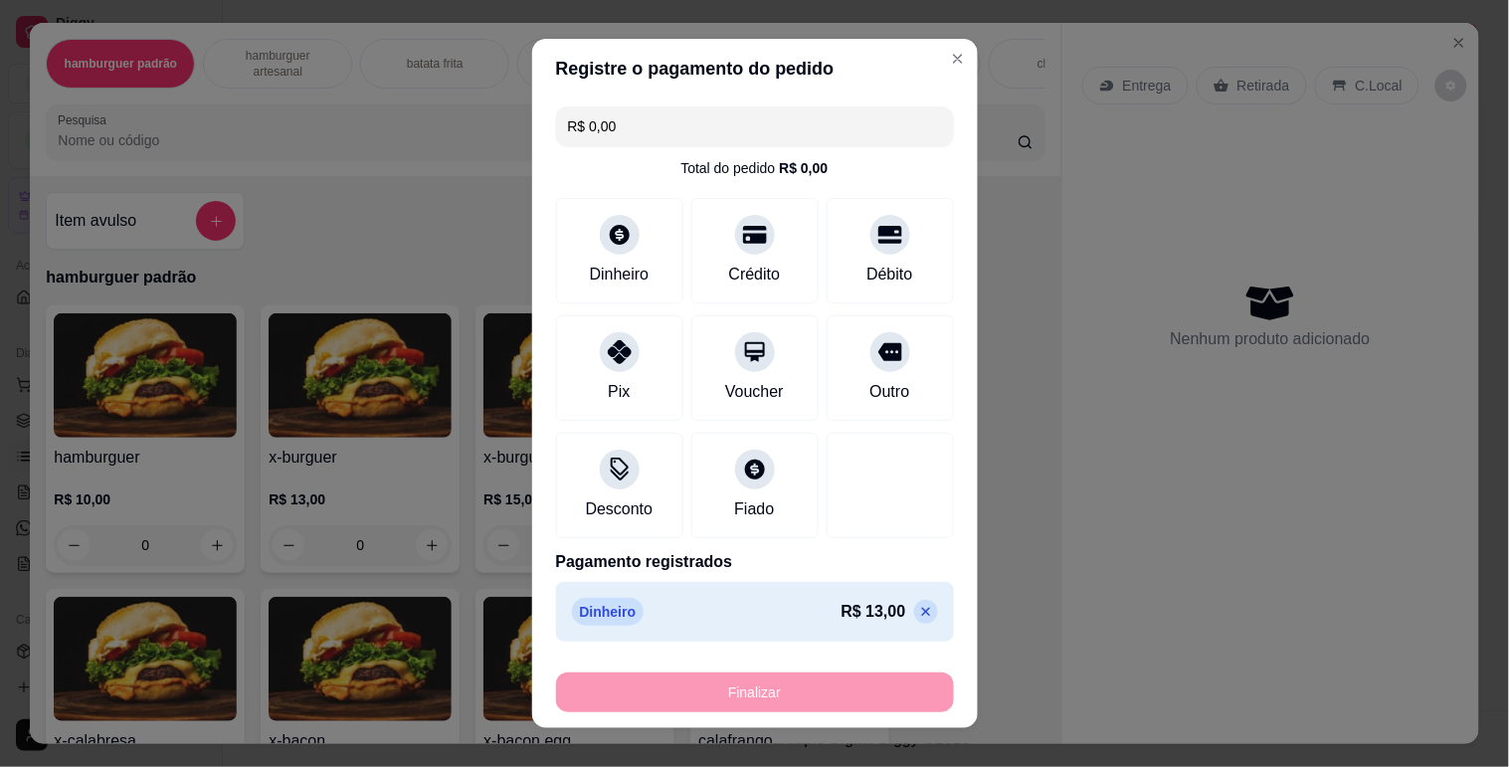
type input "-R$ 13,00"
